Goal: Download file/media

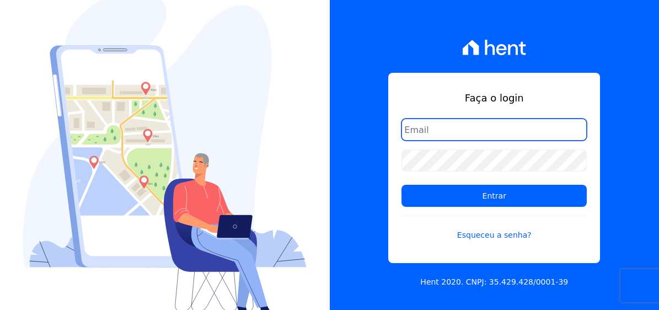
click at [466, 133] on input "email" at bounding box center [493, 129] width 185 height 22
type input "dilayne@fronteimoveis.com.br"
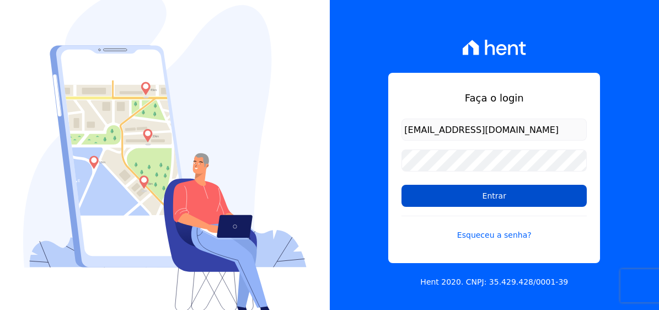
click at [516, 194] on input "Entrar" at bounding box center [493, 196] width 185 height 22
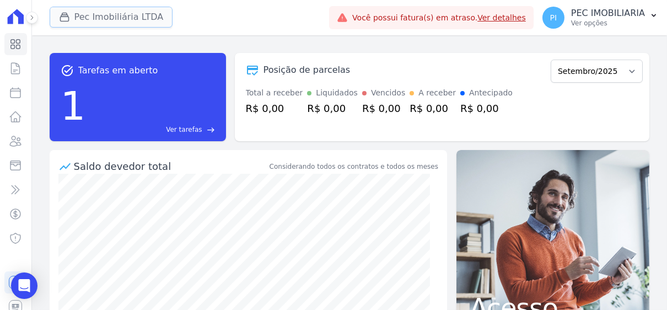
click at [101, 16] on button "Pec Imobiliária LTDA" at bounding box center [111, 17] width 123 height 21
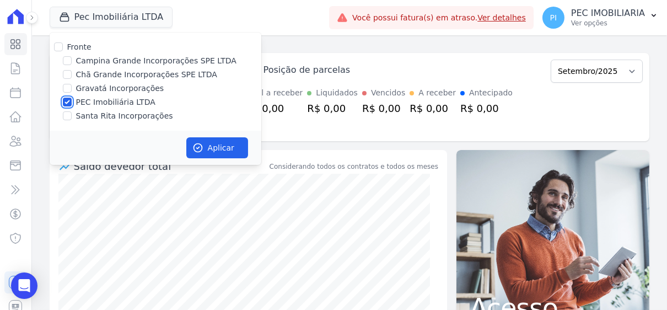
click at [69, 99] on input "PEC Imobiliária LTDA" at bounding box center [67, 102] width 9 height 9
checkbox input "false"
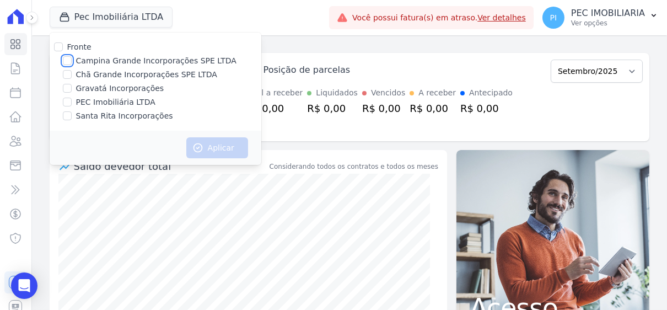
click at [70, 58] on input "Campina Grande Incorporações SPE LTDA" at bounding box center [67, 60] width 9 height 9
checkbox input "true"
click at [220, 151] on button "Aplicar" at bounding box center [217, 147] width 62 height 21
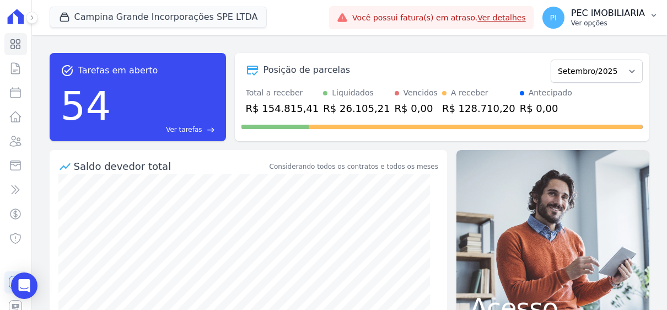
click at [611, 22] on p "Ver opções" at bounding box center [608, 23] width 74 height 9
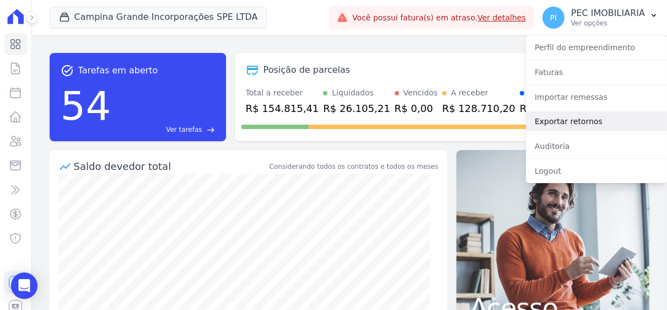
click at [569, 118] on link "Exportar retornos" at bounding box center [596, 121] width 141 height 20
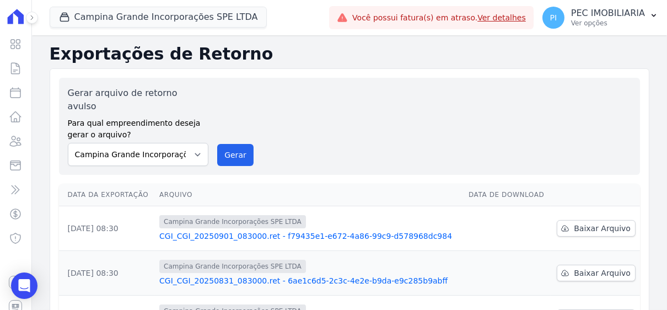
scroll to position [165, 0]
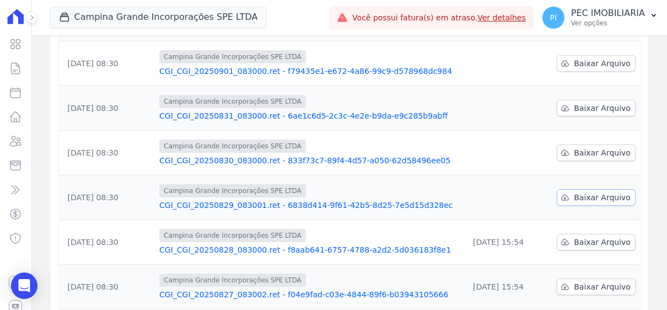
click at [599, 192] on span "Baixar Arquivo" at bounding box center [602, 197] width 57 height 11
click at [607, 147] on span "Baixar Arquivo" at bounding box center [602, 152] width 57 height 11
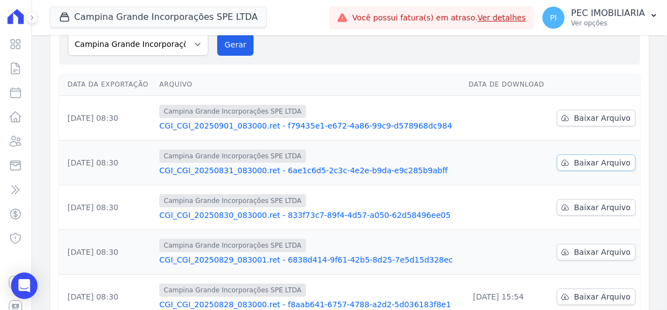
click at [588, 157] on span "Baixar Arquivo" at bounding box center [602, 162] width 57 height 11
click at [587, 112] on span "Baixar Arquivo" at bounding box center [602, 117] width 57 height 11
click at [132, 16] on button "Campina Grande Incorporações SPE LTDA" at bounding box center [159, 17] width 218 height 21
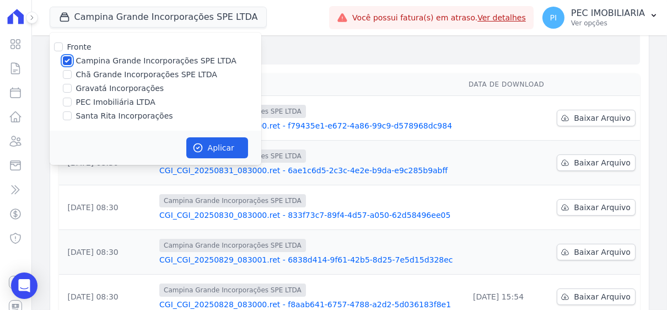
drag, startPoint x: 65, startPoint y: 57, endPoint x: 76, endPoint y: 76, distance: 21.5
click at [66, 58] on input "Campina Grande Incorporações SPE LTDA" at bounding box center [67, 60] width 9 height 9
checkbox input "false"
click at [68, 72] on input "Chã Grande Incorporações SPE LTDA" at bounding box center [67, 74] width 9 height 9
checkbox input "true"
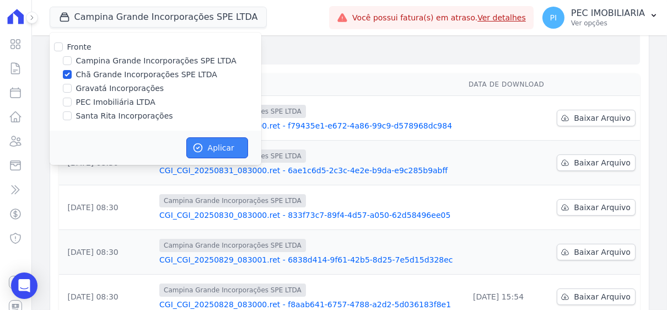
click at [226, 147] on button "Aplicar" at bounding box center [217, 147] width 62 height 21
